Goal: Information Seeking & Learning: Learn about a topic

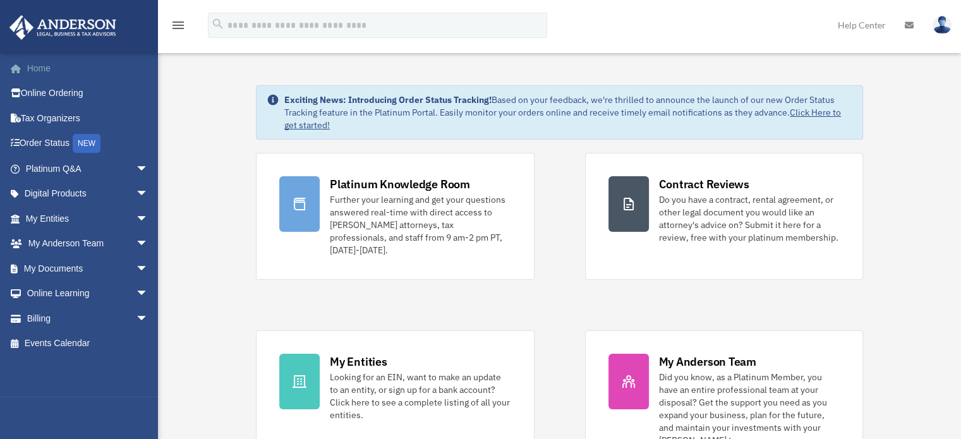
click at [47, 70] on link "Home" at bounding box center [88, 68] width 159 height 25
click at [33, 66] on link "Home" at bounding box center [88, 68] width 159 height 25
click at [85, 347] on link "Events Calendar" at bounding box center [88, 343] width 159 height 25
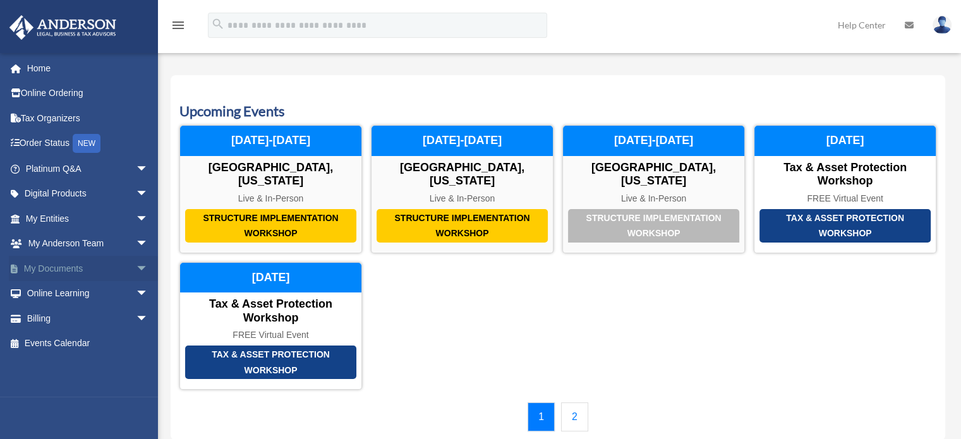
click at [54, 266] on link "My Documents arrow_drop_down" at bounding box center [88, 268] width 159 height 25
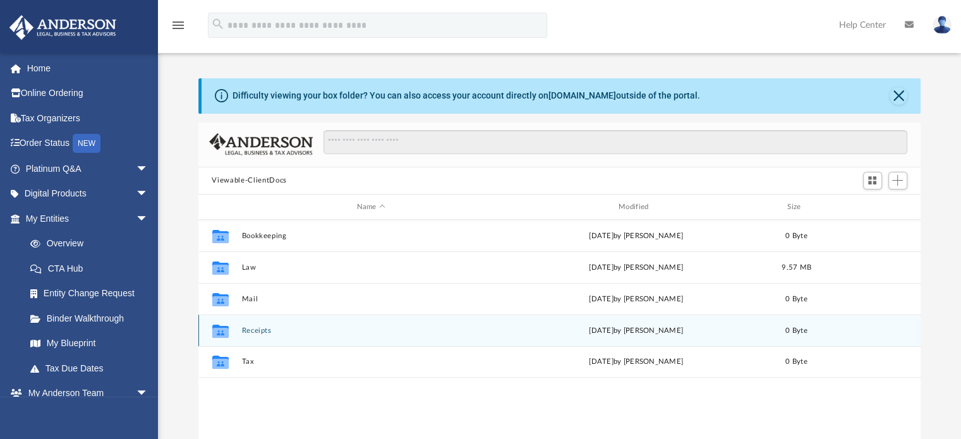
scroll to position [277, 713]
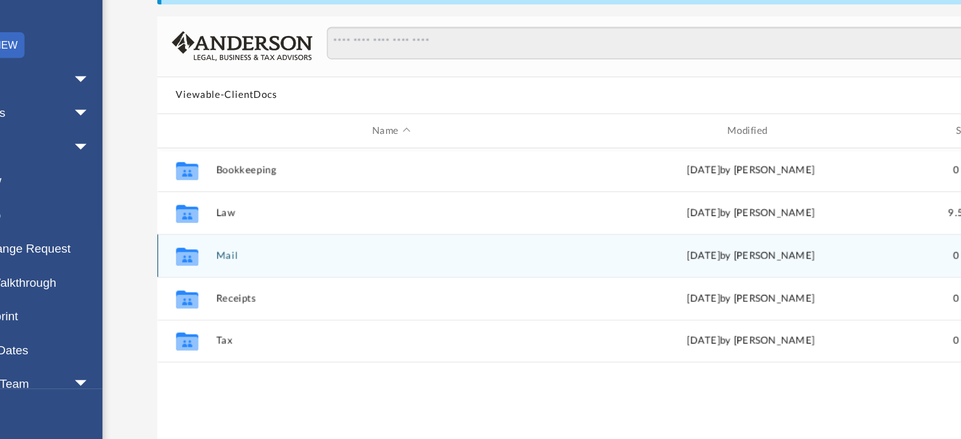
click at [218, 304] on icon "grid" at bounding box center [220, 301] width 16 height 10
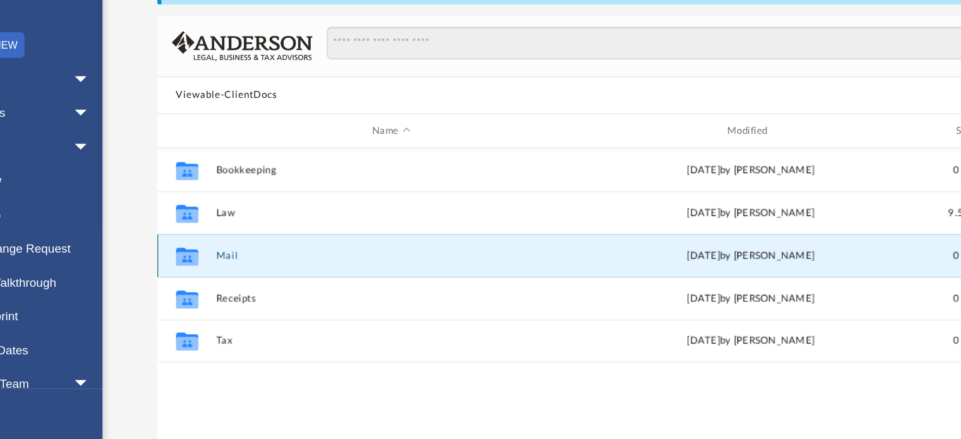
click at [225, 298] on icon "grid" at bounding box center [220, 301] width 16 height 10
click at [231, 300] on div "Collaborated Folder" at bounding box center [220, 299] width 32 height 20
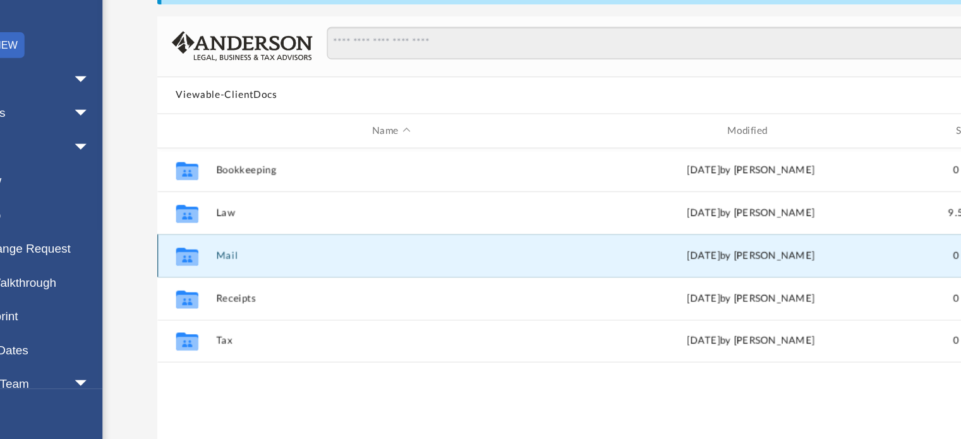
click at [254, 301] on button "Mail" at bounding box center [370, 299] width 259 height 8
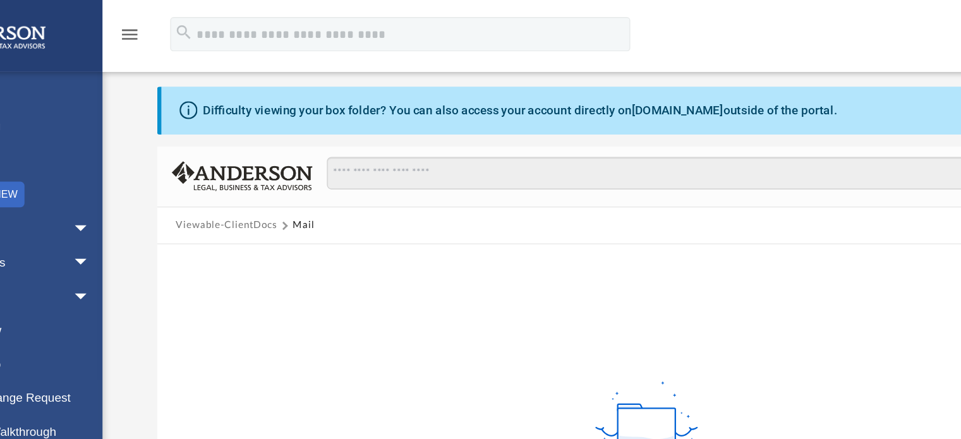
scroll to position [0, 0]
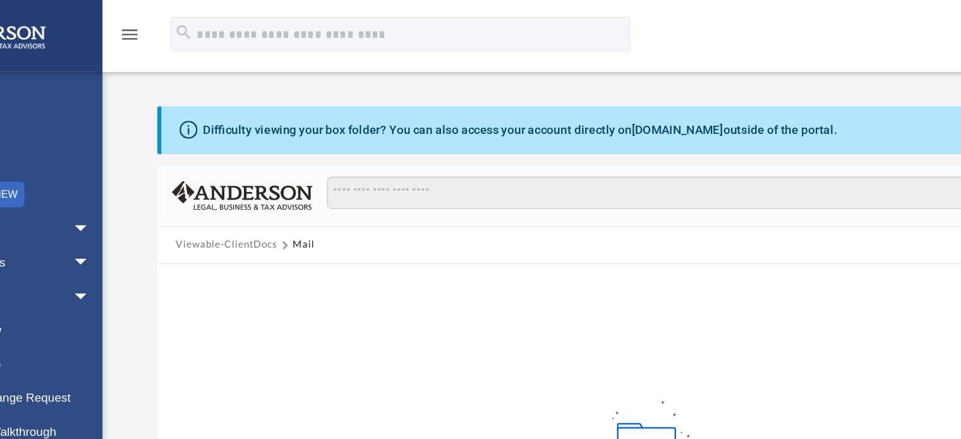
click at [177, 34] on div "menu" at bounding box center [178, 25] width 40 height 32
click at [178, 23] on icon "menu" at bounding box center [178, 25] width 15 height 15
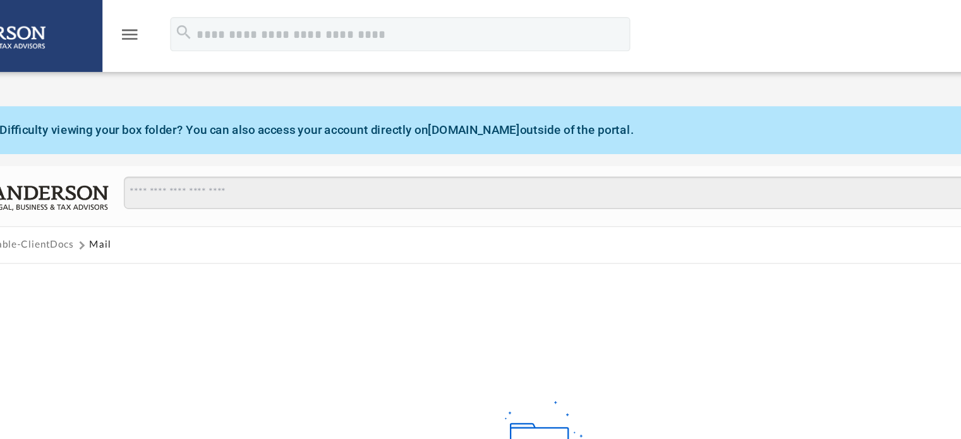
click at [178, 23] on icon "menu" at bounding box center [178, 25] width 15 height 15
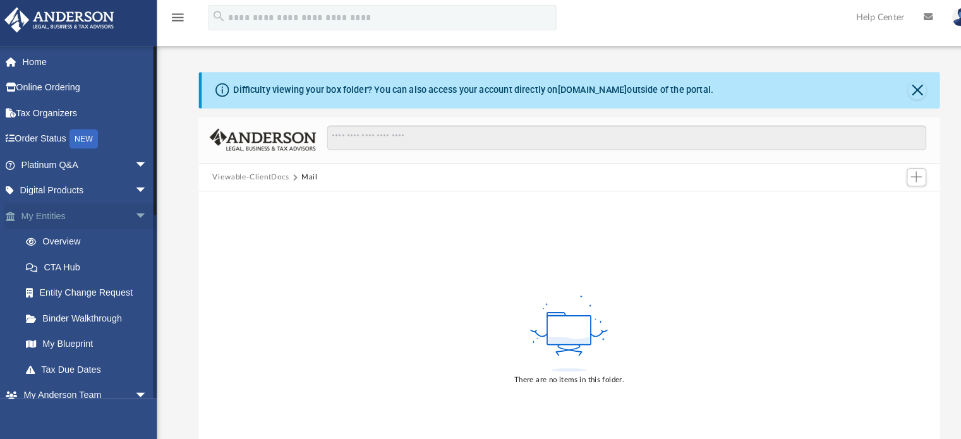
click at [61, 221] on link "My Entities arrow_drop_down" at bounding box center [88, 218] width 159 height 25
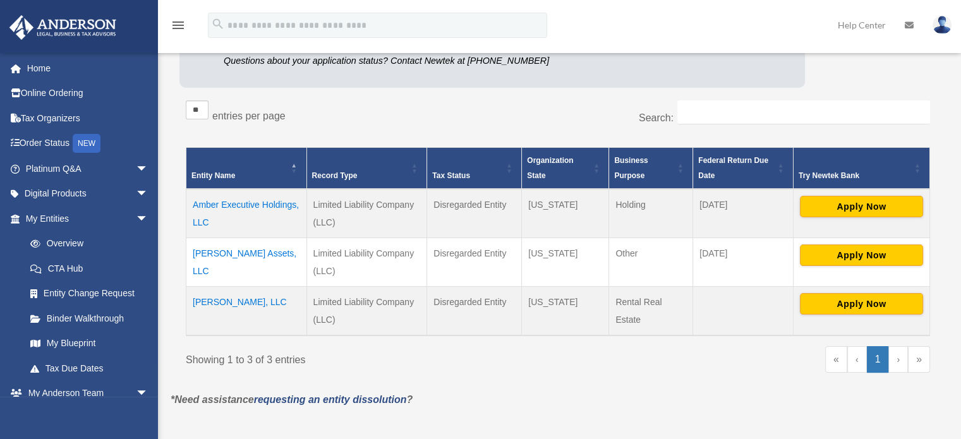
scroll to position [190, 0]
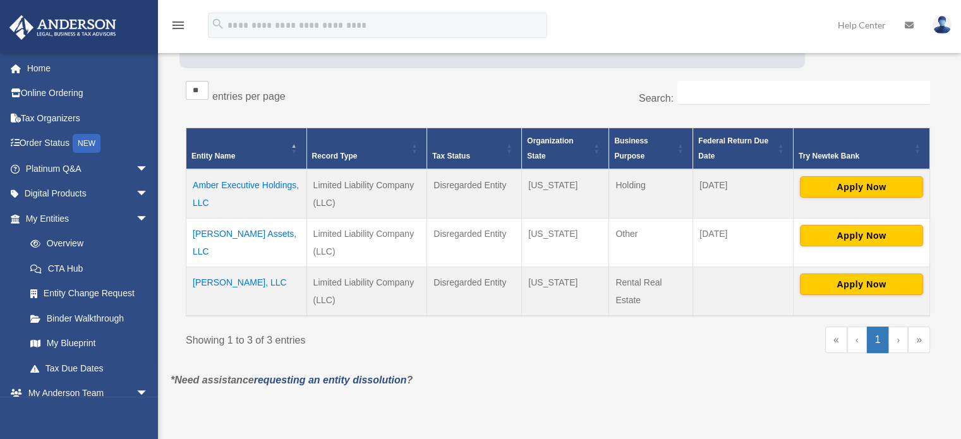
click at [262, 185] on td "Amber Executive Holdings, LLC" at bounding box center [246, 193] width 121 height 49
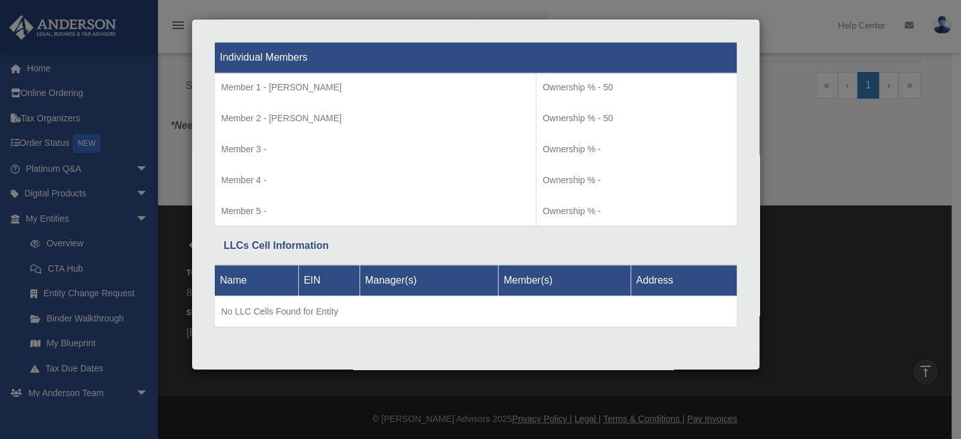
scroll to position [445, 0]
click at [402, 265] on th "Manager(s)" at bounding box center [429, 280] width 139 height 31
click at [396, 269] on th "Manager(s)" at bounding box center [429, 280] width 139 height 31
click at [530, 275] on th "Member(s)" at bounding box center [565, 280] width 133 height 31
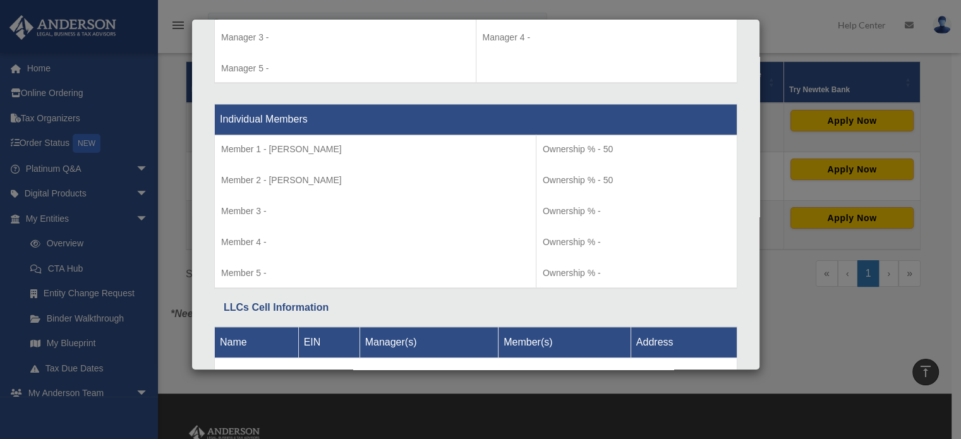
scroll to position [1309, 0]
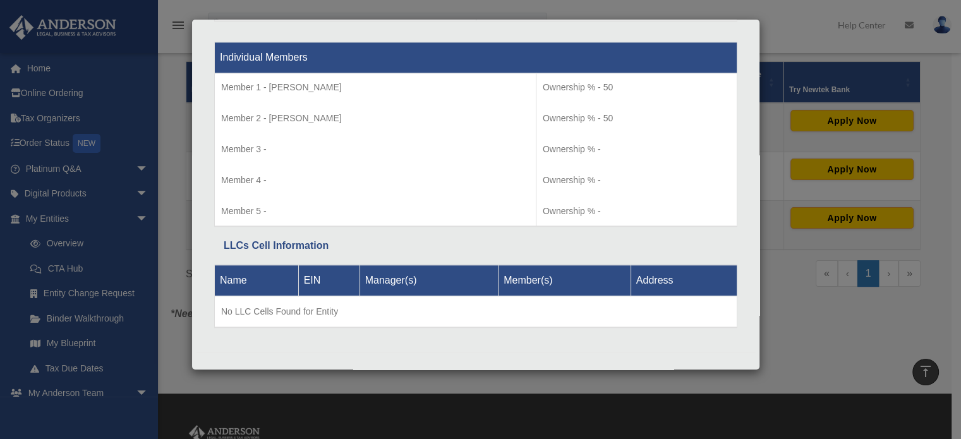
click at [650, 270] on th "Address" at bounding box center [684, 280] width 106 height 31
click at [648, 274] on th "Address" at bounding box center [684, 280] width 106 height 31
click at [648, 276] on th "Address" at bounding box center [684, 280] width 106 height 31
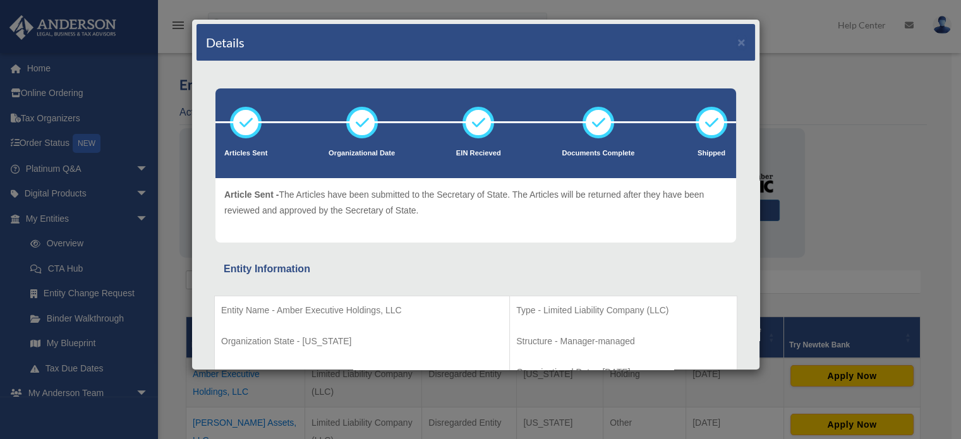
scroll to position [0, 0]
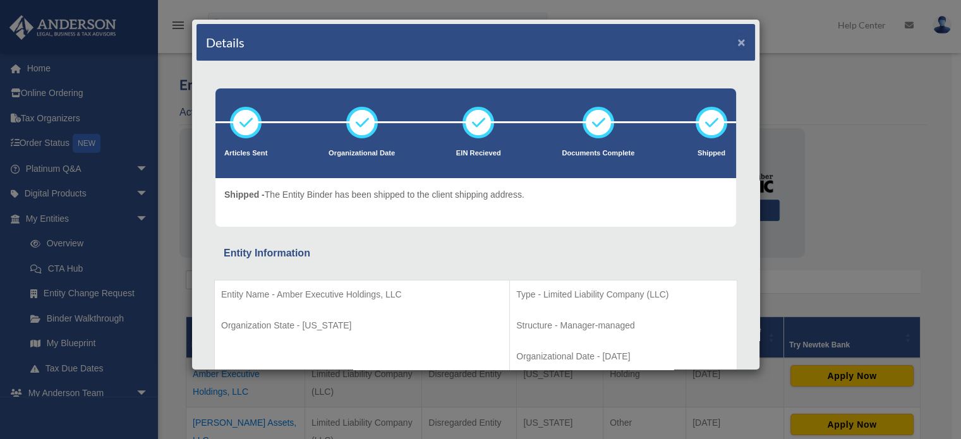
click at [737, 41] on button "×" at bounding box center [741, 41] width 8 height 13
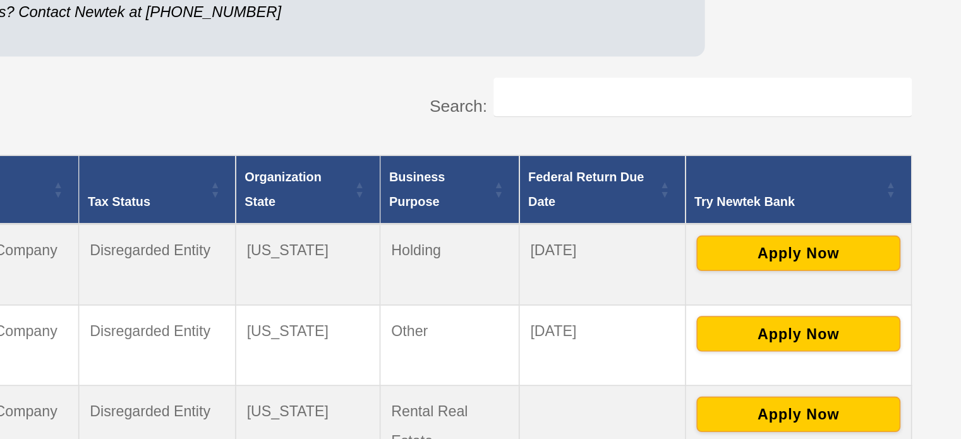
scroll to position [136, 0]
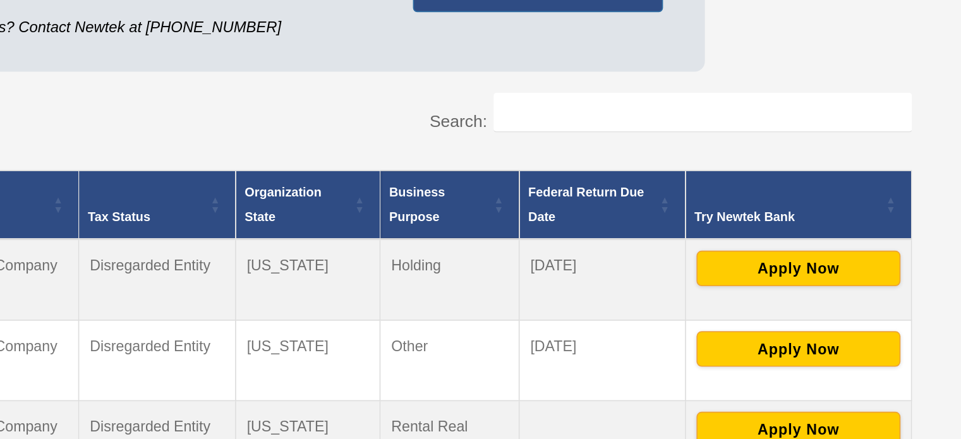
click at [630, 203] on span "Business Purpose" at bounding box center [630, 202] width 33 height 24
click at [687, 195] on th "Business Purpose" at bounding box center [651, 202] width 84 height 42
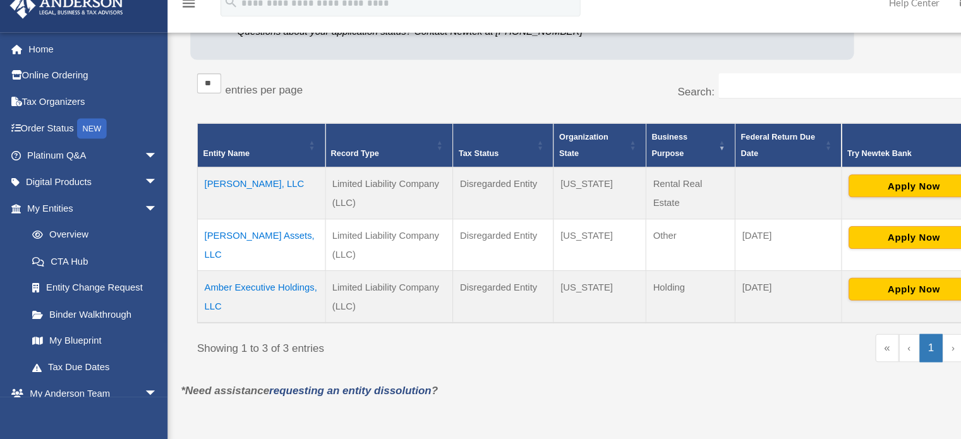
scroll to position [179, 0]
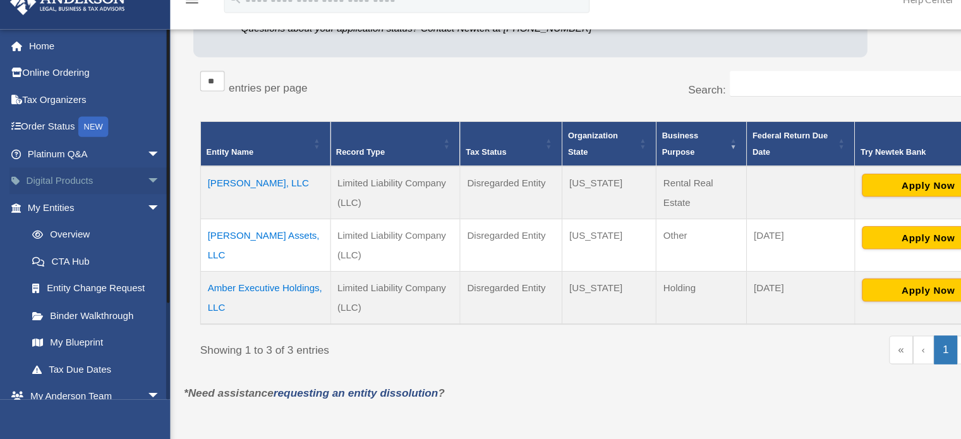
click at [136, 203] on span "arrow_drop_down" at bounding box center [148, 194] width 25 height 26
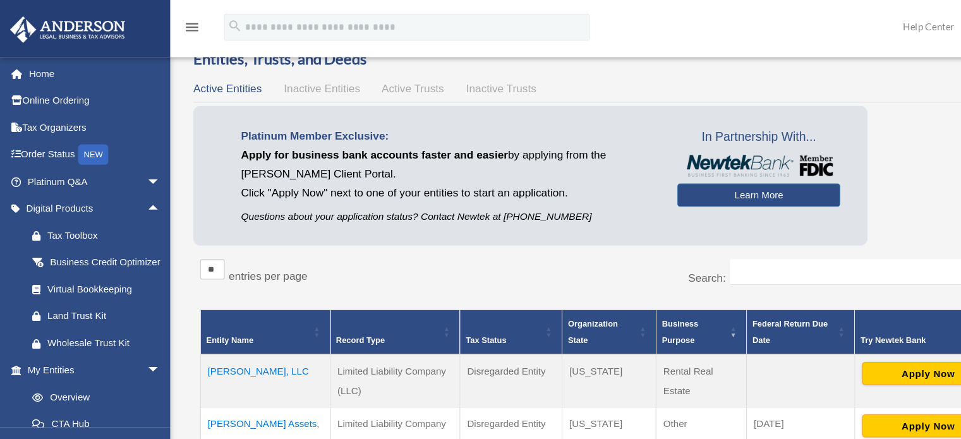
scroll to position [0, 0]
